Goal: Task Accomplishment & Management: Manage account settings

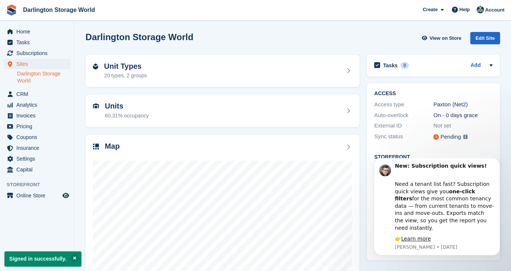
click at [32, 77] on link "Darlington Storage World" at bounding box center [43, 77] width 53 height 14
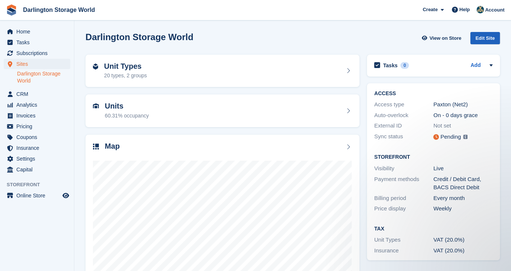
click at [478, 38] on div "Edit Site" at bounding box center [485, 38] width 30 height 12
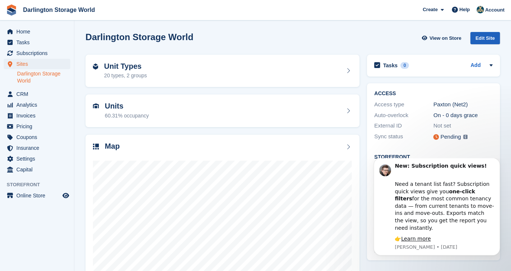
click at [475, 41] on div "Edit Site" at bounding box center [485, 38] width 30 height 12
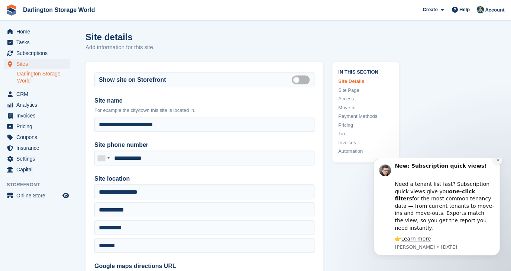
click at [496, 162] on icon "Dismiss notification" at bounding box center [498, 160] width 4 height 4
